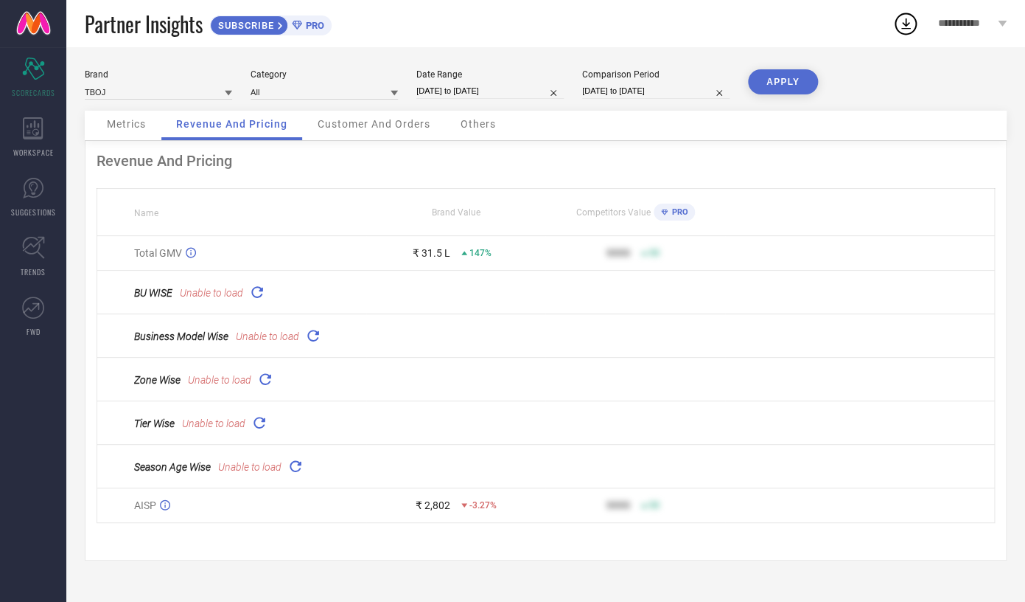
click at [112, 130] on span "Metrics" at bounding box center [126, 124] width 39 height 12
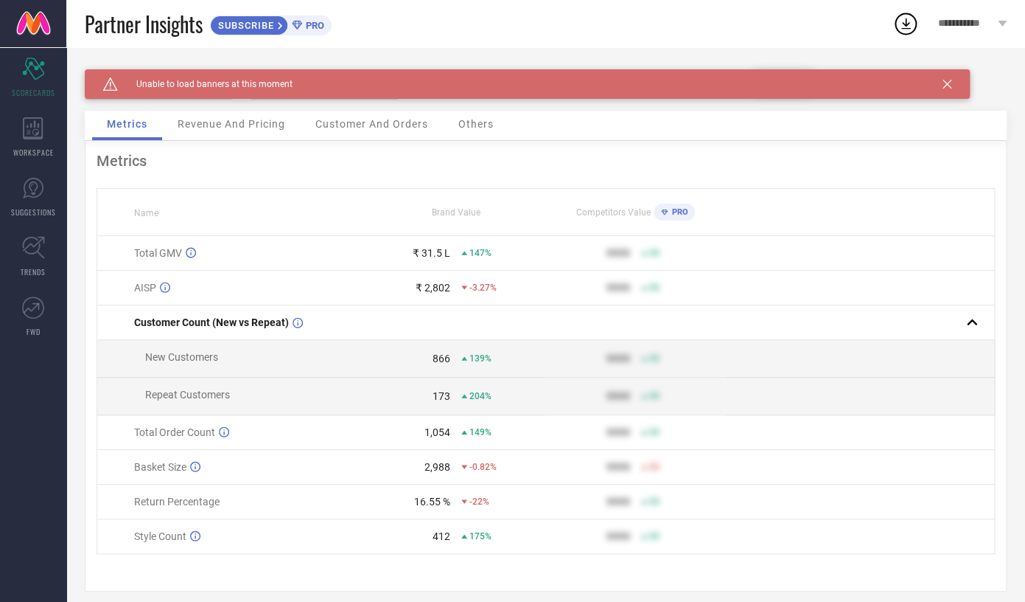
click at [947, 88] on icon at bounding box center [947, 84] width 9 height 9
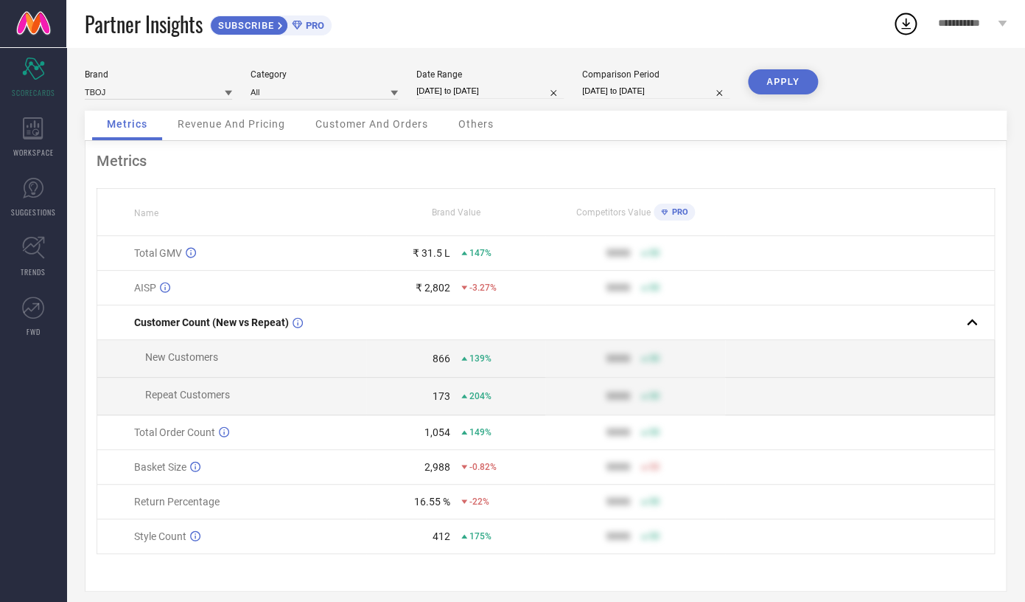
click at [462, 89] on input "[DATE] to [DATE]" at bounding box center [490, 90] width 147 height 15
select select "8"
select select "2025"
select select "9"
select select "2025"
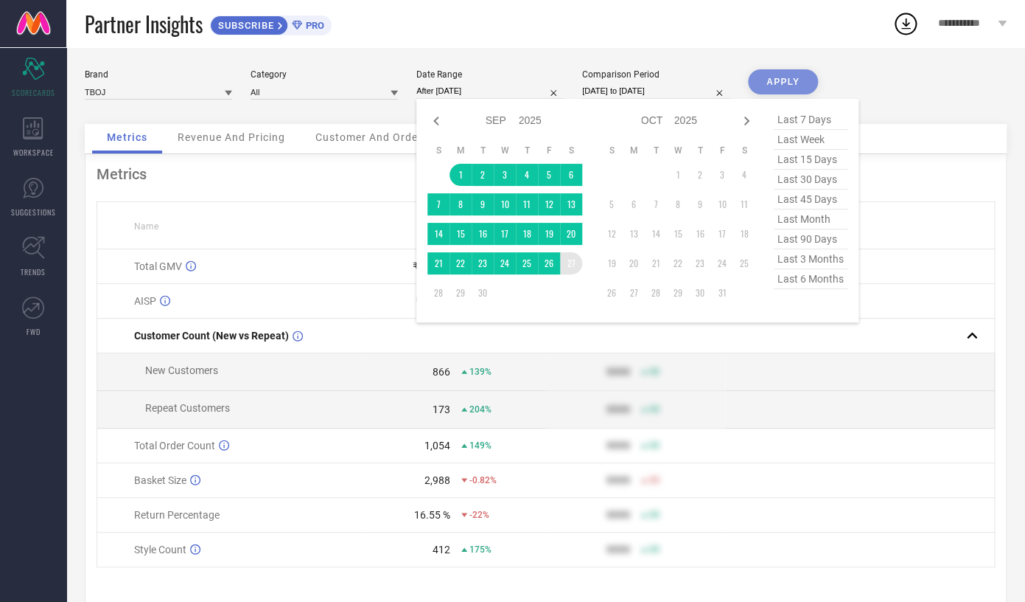
drag, startPoint x: 462, startPoint y: 175, endPoint x: 579, endPoint y: 271, distance: 150.8
click at [579, 271] on tbody "1 2 3 4 5 6 7 8 9 10 11 12 13 14 15 16 17 18 19 20 21 22 23 24 25 26 27 28 29 30" at bounding box center [505, 234] width 155 height 140
type input "[DATE] to [DATE]"
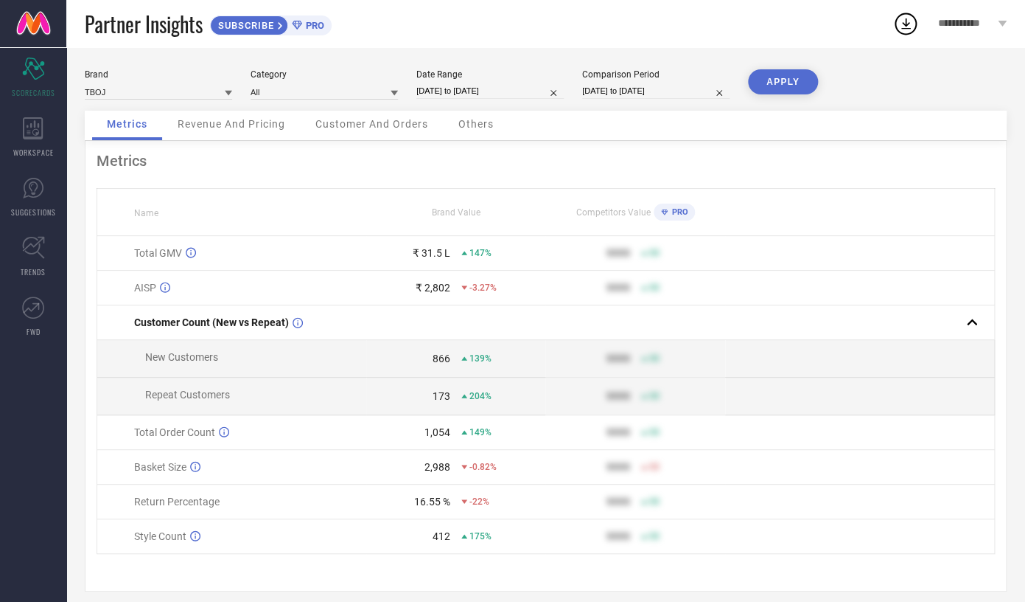
click at [776, 93] on button "APPLY" at bounding box center [783, 81] width 70 height 25
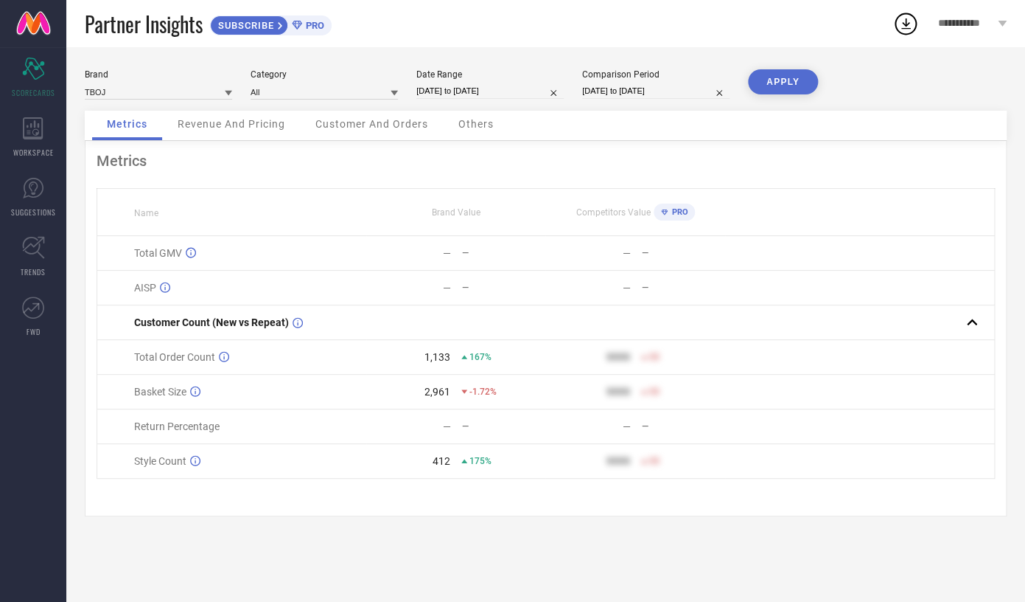
click at [455, 93] on input "[DATE] to [DATE]" at bounding box center [490, 90] width 147 height 15
select select "8"
select select "2025"
select select "9"
select select "2025"
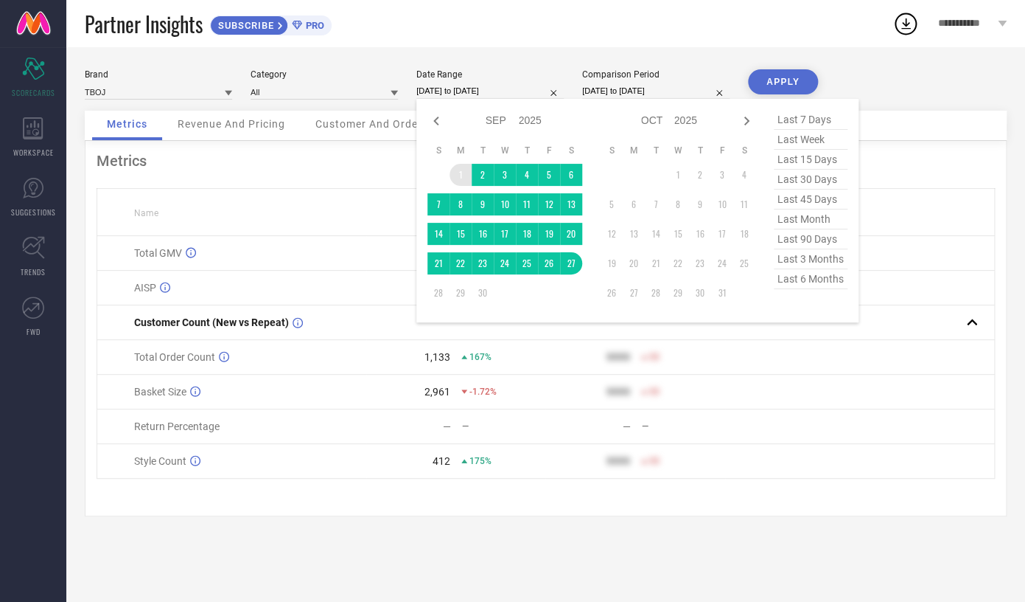
click at [459, 178] on td "1" at bounding box center [461, 175] width 22 height 22
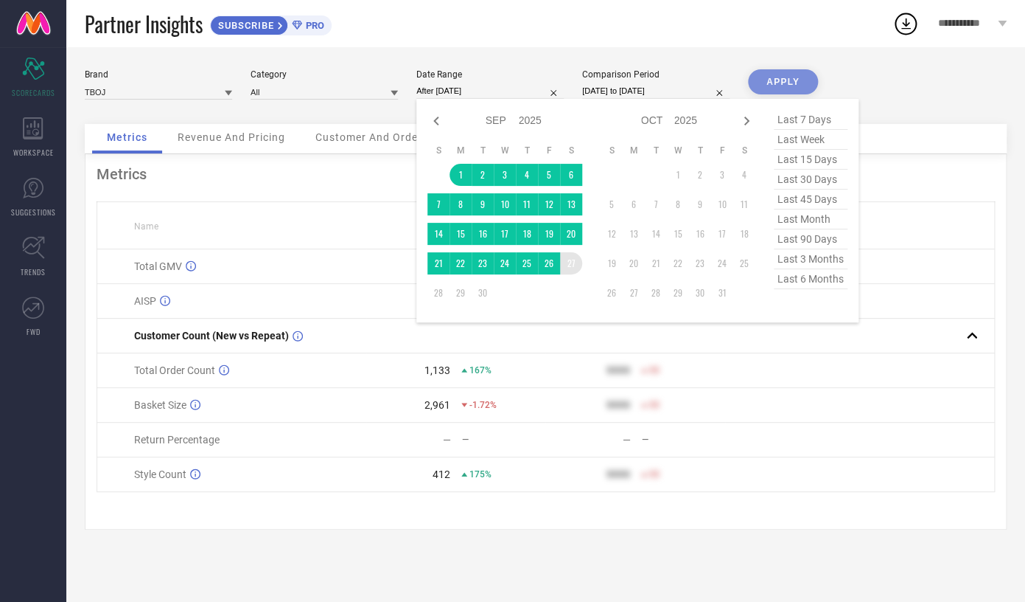
type input "[DATE] to [DATE]"
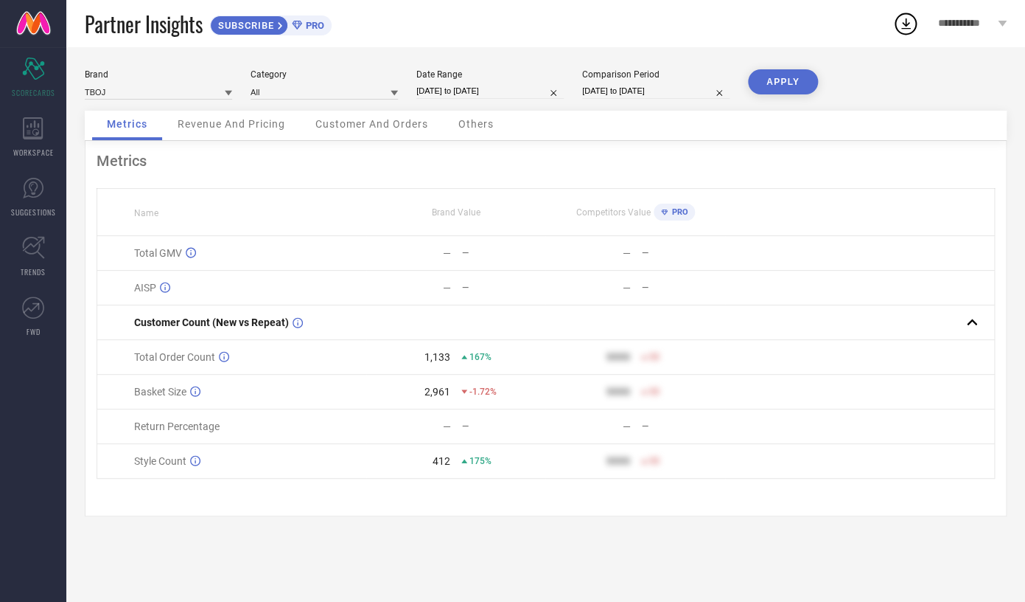
drag, startPoint x: 782, startPoint y: 64, endPoint x: 778, endPoint y: 90, distance: 26.1
click at [778, 90] on div "Brand TBOJ Category All Date Range [DATE] to [DATE] Comparison Period [DATE] to…" at bounding box center [545, 324] width 959 height 554
click at [778, 90] on button "APPLY" at bounding box center [783, 81] width 70 height 25
click at [441, 88] on input "[DATE] to [DATE]" at bounding box center [490, 90] width 147 height 15
select select "8"
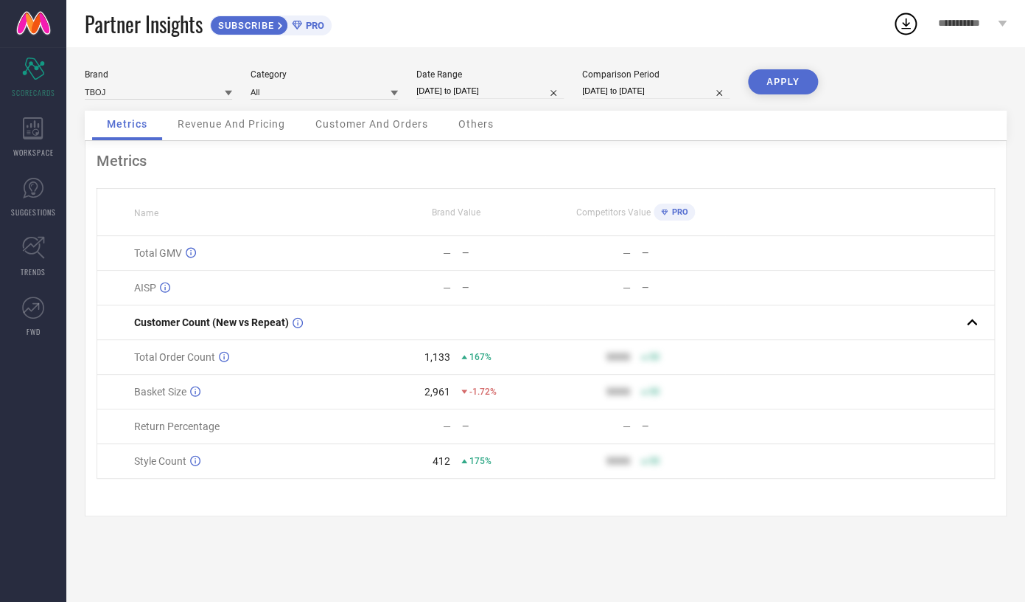
select select "2025"
select select "9"
select select "2025"
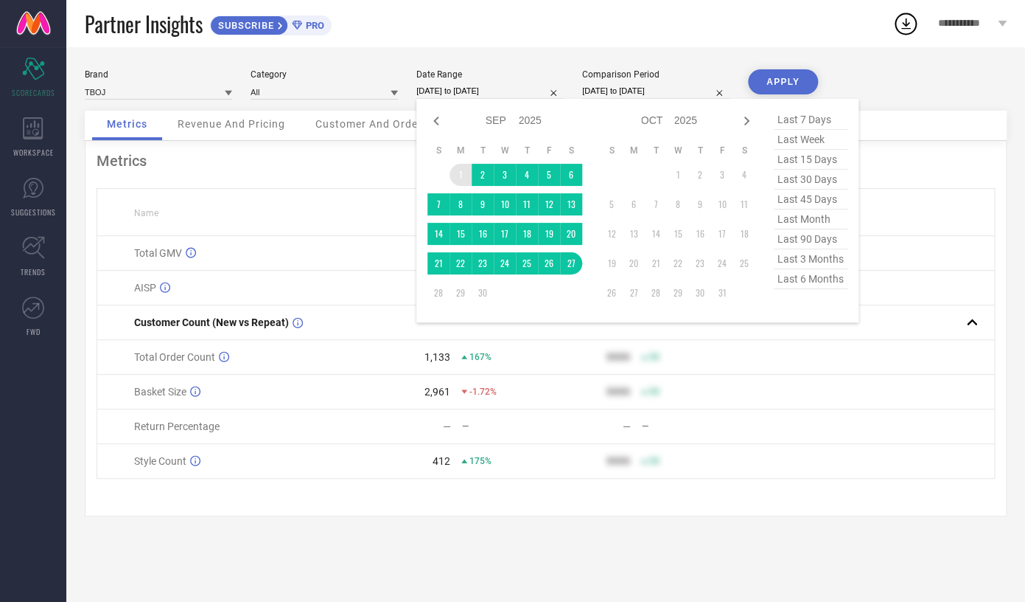
click at [455, 178] on td "1" at bounding box center [461, 175] width 22 height 22
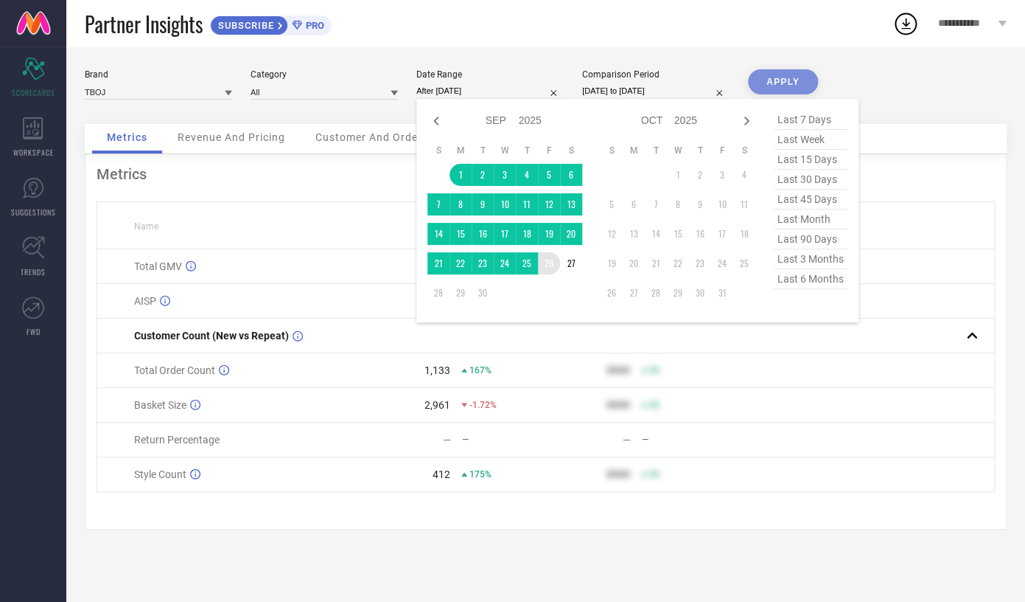
type input "[DATE] to [DATE]"
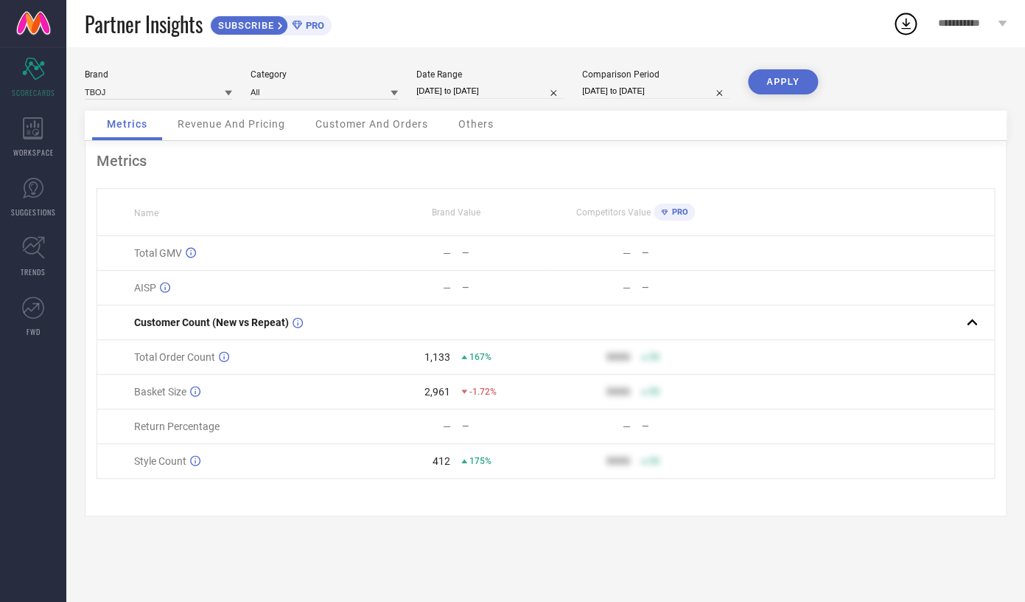
click at [759, 84] on button "APPLY" at bounding box center [783, 81] width 70 height 25
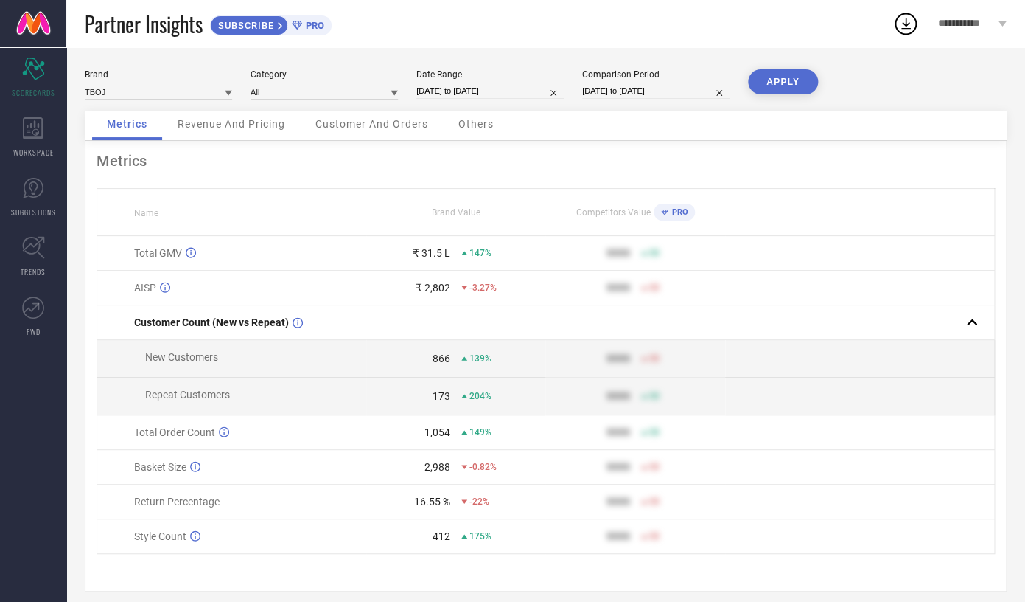
click at [492, 85] on input "[DATE] to [DATE]" at bounding box center [490, 90] width 147 height 15
select select "8"
select select "2025"
select select "9"
select select "2025"
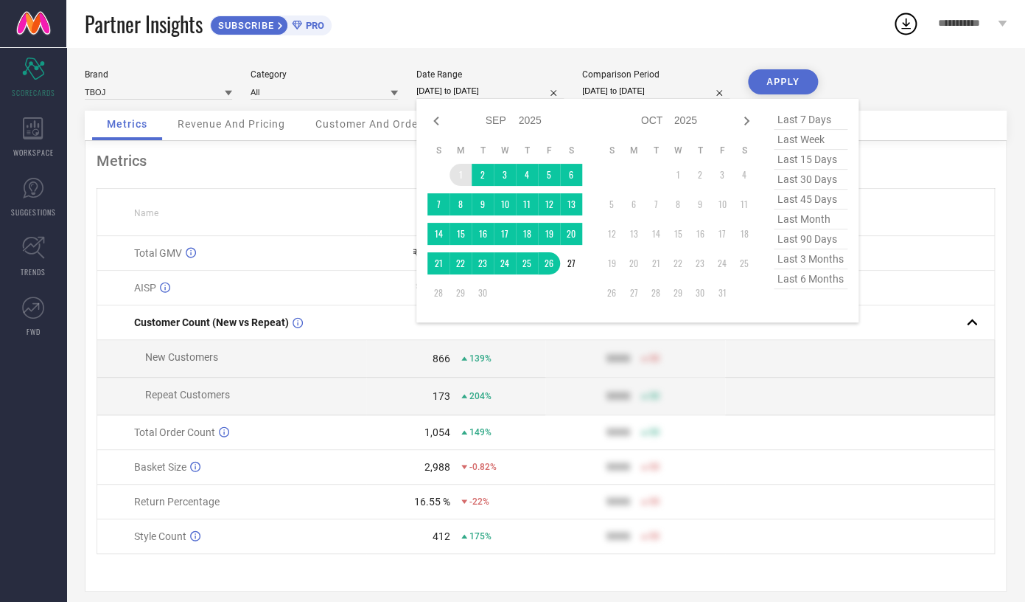
click at [457, 177] on td "1" at bounding box center [461, 175] width 22 height 22
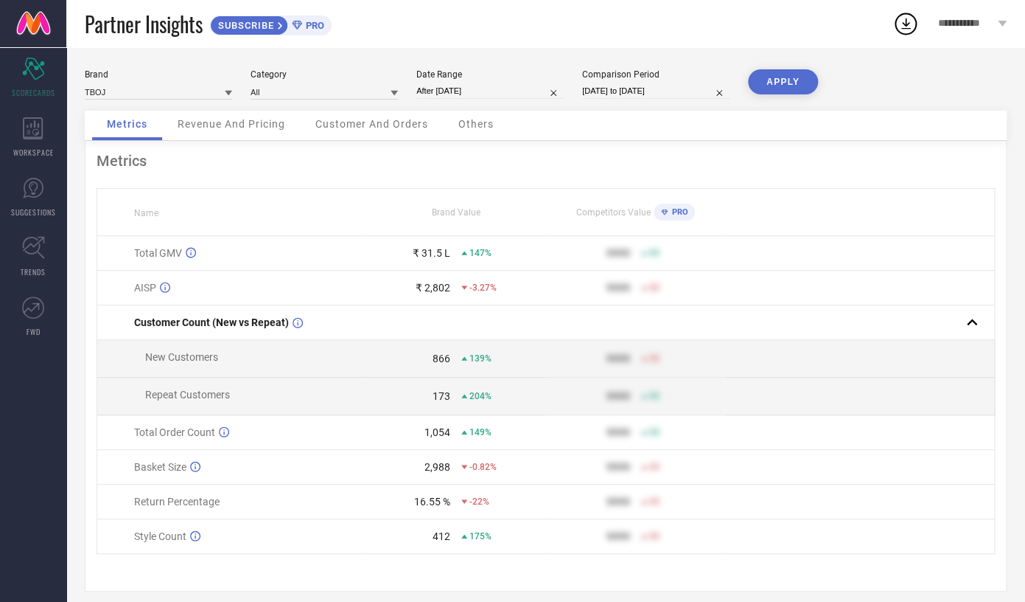
type input "[DATE] to [DATE]"
click at [769, 75] on button "APPLY" at bounding box center [783, 81] width 70 height 25
